Goal: Task Accomplishment & Management: Manage account settings

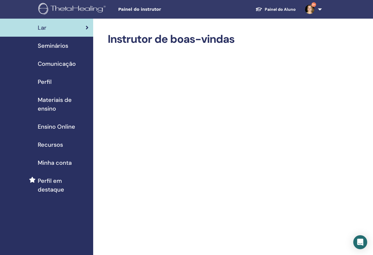
click at [59, 44] on span "Seminários" at bounding box center [53, 45] width 31 height 9
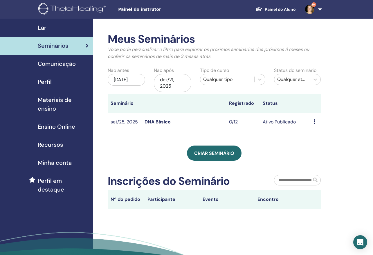
click at [314, 121] on td "Visualizar Editar Participantes Cancelar" at bounding box center [316, 121] width 10 height 19
click at [314, 122] on icon at bounding box center [315, 121] width 2 height 5
click at [314, 134] on link "Editar" at bounding box center [312, 135] width 13 height 6
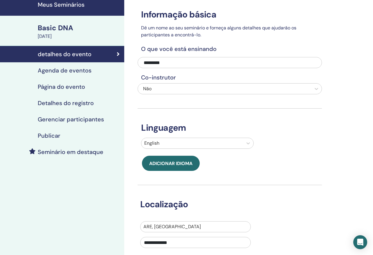
scroll to position [23, 0]
click at [248, 141] on icon at bounding box center [249, 143] width 6 height 6
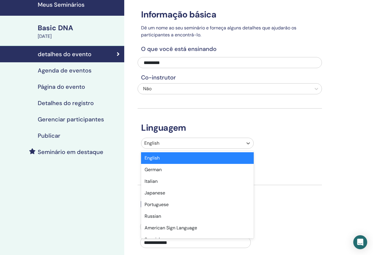
click at [218, 161] on div "English" at bounding box center [197, 158] width 113 height 12
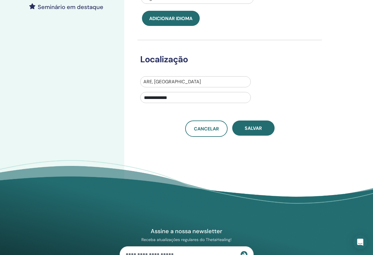
scroll to position [157, 0]
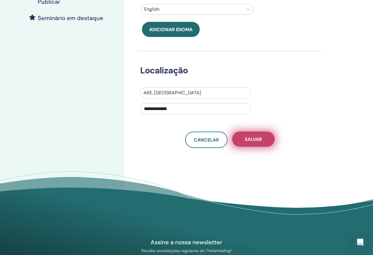
click at [253, 142] on span "Salvar" at bounding box center [253, 139] width 17 height 6
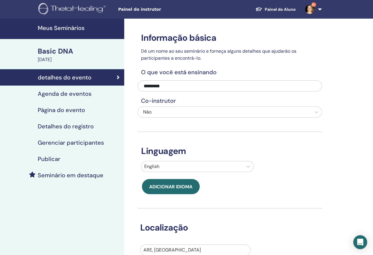
click at [61, 53] on div "Basic DNA" at bounding box center [79, 51] width 83 height 10
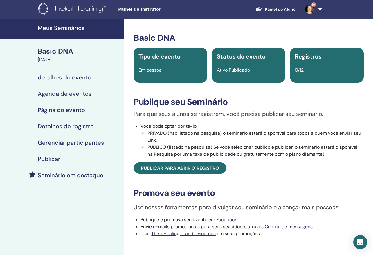
click at [70, 76] on h4 "detalhes do evento" at bounding box center [65, 77] width 54 height 7
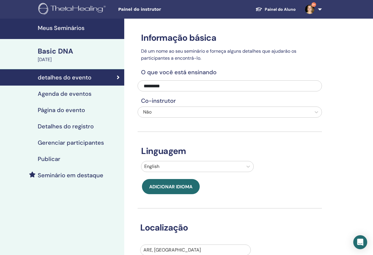
click at [80, 110] on h4 "Página do evento" at bounding box center [61, 109] width 47 height 7
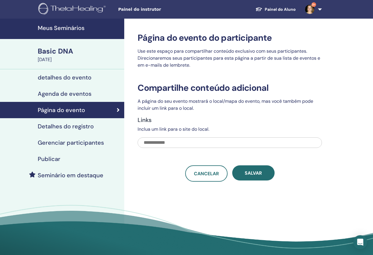
click at [319, 9] on link "9+" at bounding box center [313, 9] width 24 height 19
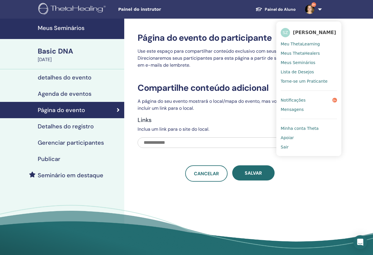
click at [144, 181] on div "Página do evento do participante Use este espaço para compartilhar conteúdo exc…" at bounding box center [248, 141] width 249 height 244
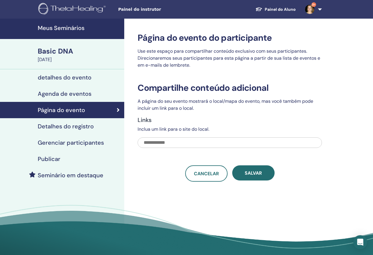
click at [56, 58] on div "September 25, 2025" at bounding box center [79, 59] width 83 height 7
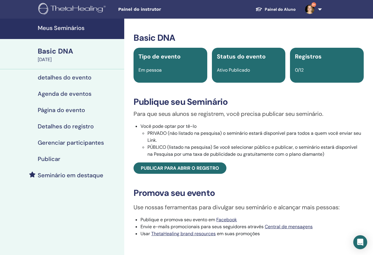
click at [59, 58] on div "September 25, 2025" at bounding box center [79, 59] width 83 height 7
click at [82, 92] on h4 "Agenda de eventos" at bounding box center [65, 93] width 54 height 7
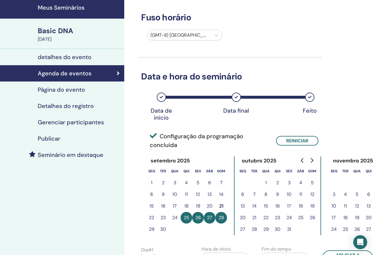
scroll to position [18, 0]
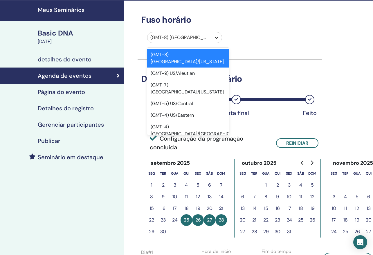
click at [218, 39] on icon at bounding box center [217, 38] width 6 height 6
click at [205, 36] on div at bounding box center [180, 37] width 58 height 8
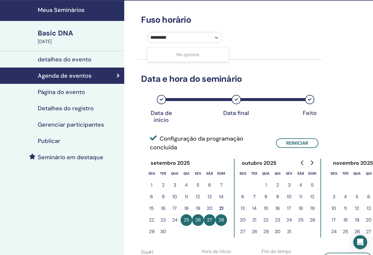
type input "*********"
click at [218, 38] on icon at bounding box center [216, 38] width 3 height 2
click at [216, 38] on icon at bounding box center [216, 38] width 3 height 2
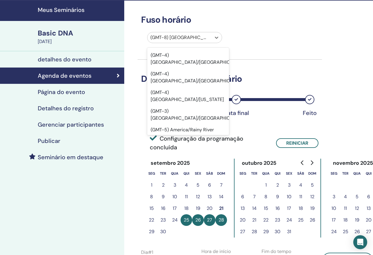
scroll to position [3872, 0]
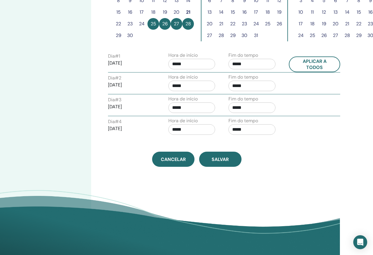
scroll to position [214, 36]
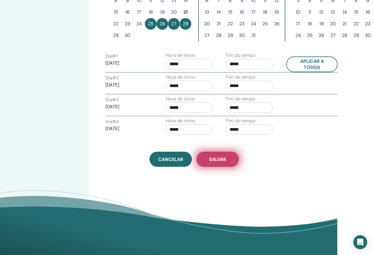
click at [224, 161] on span "Salvar" at bounding box center [217, 159] width 17 height 6
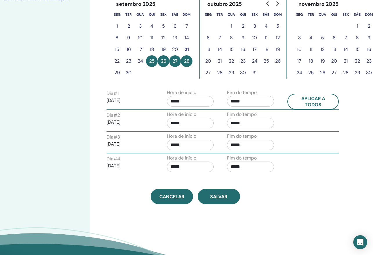
scroll to position [180, 35]
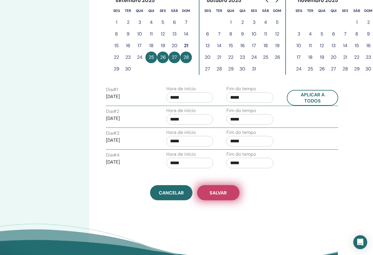
click at [232, 191] on button "Salvar" at bounding box center [218, 192] width 42 height 15
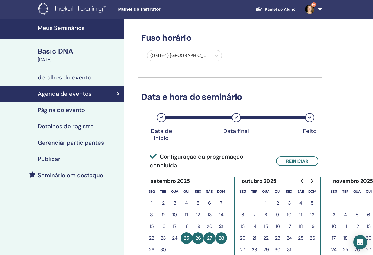
click at [73, 126] on h4 "Detalhes do registro" at bounding box center [66, 126] width 56 height 7
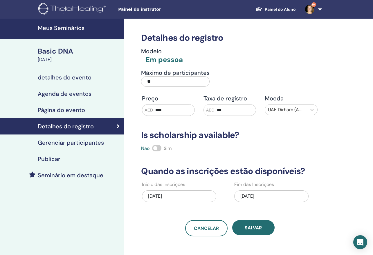
click at [171, 110] on input "****" at bounding box center [174, 109] width 42 height 11
type input "****"
click at [227, 109] on input "***" at bounding box center [236, 109] width 42 height 11
type input "*"
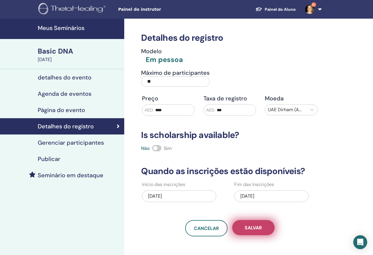
type input "***"
click at [255, 230] on button "Salvar" at bounding box center [253, 227] width 42 height 15
click at [244, 228] on button "Salvar" at bounding box center [253, 227] width 42 height 15
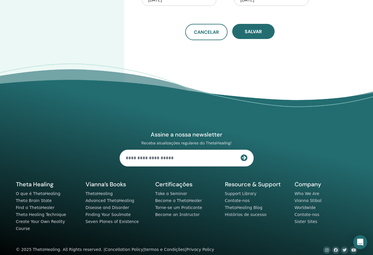
scroll to position [196, 0]
